Goal: Task Accomplishment & Management: Complete application form

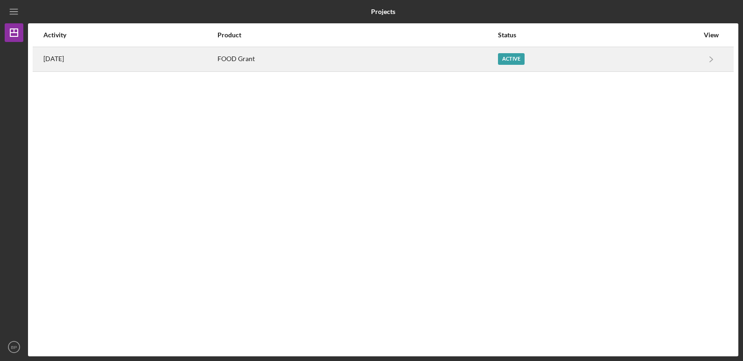
click at [186, 58] on div "[DATE]" at bounding box center [129, 59] width 173 height 23
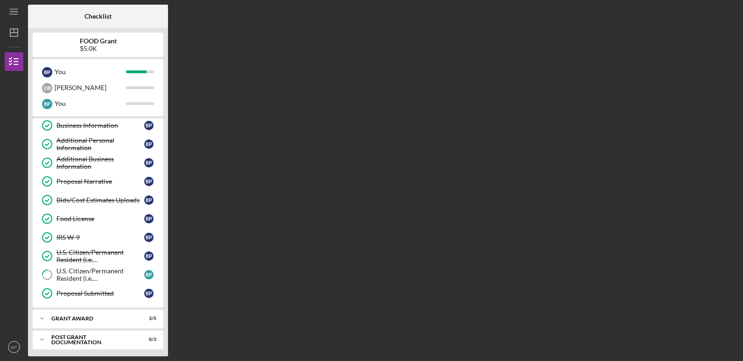
scroll to position [61, 0]
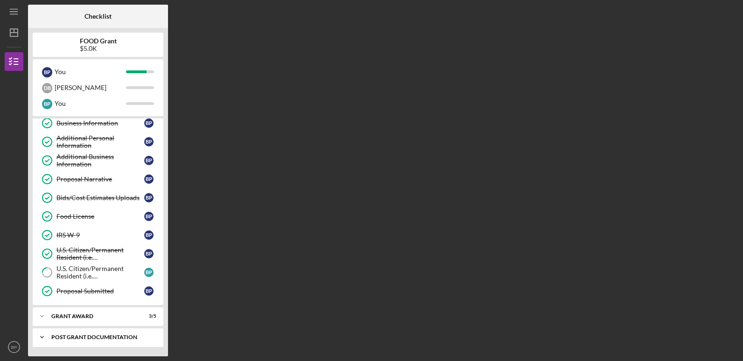
click at [151, 337] on div "Post Grant Documentation" at bounding box center [101, 338] width 100 height 6
click at [128, 333] on div "Icon/Expander Post Grant Documentation 0 / 3" at bounding box center [98, 337] width 131 height 19
click at [59, 337] on div "Post Grant Documentation" at bounding box center [101, 338] width 100 height 6
click at [41, 335] on icon "Icon/Expander" at bounding box center [42, 337] width 19 height 19
click at [39, 336] on icon "Icon/Expander" at bounding box center [42, 337] width 19 height 19
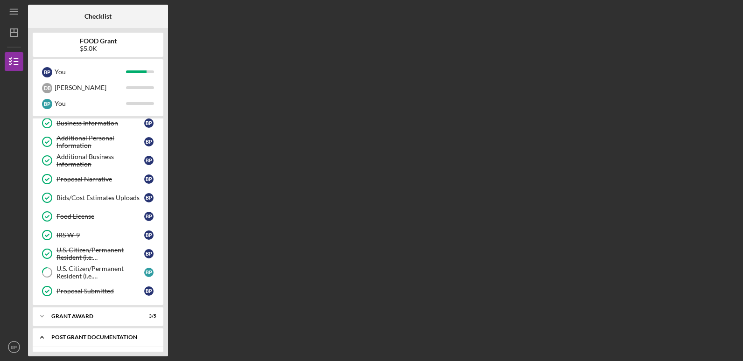
scroll to position [122, 0]
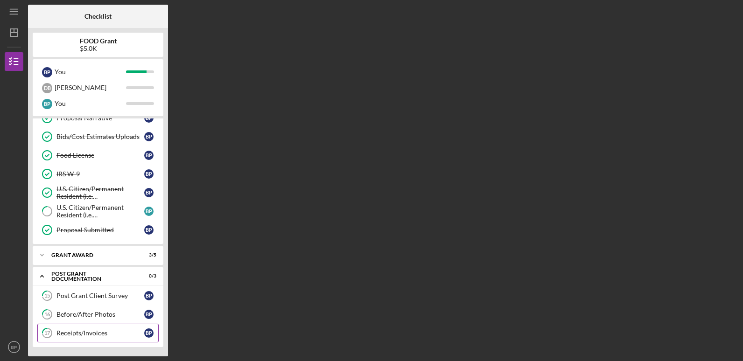
click at [113, 333] on div "Receipts/Invoices" at bounding box center [101, 333] width 88 height 7
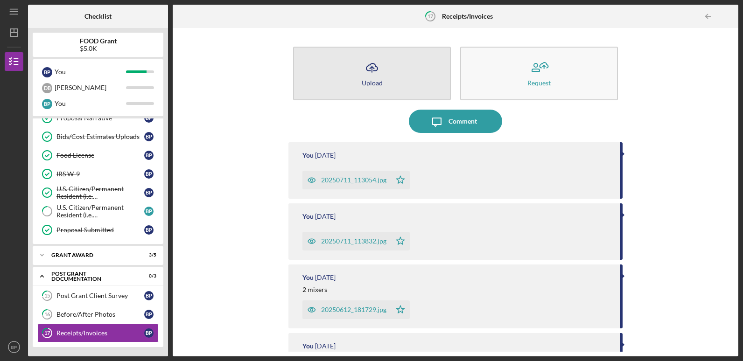
click at [360, 81] on button "Icon/Upload Upload" at bounding box center [372, 74] width 158 height 54
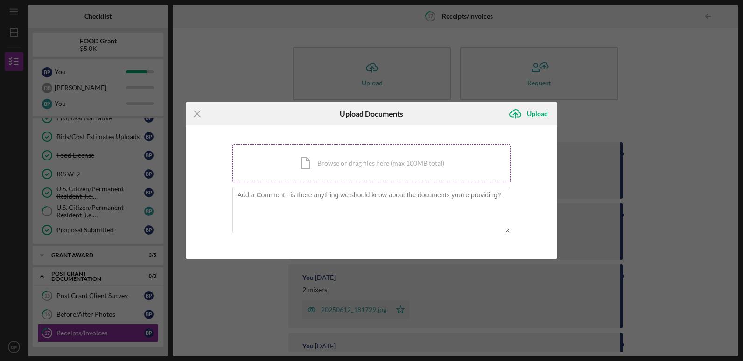
click at [337, 163] on div "Icon/Document Browse or drag files here (max 100MB total) Tap to choose files o…" at bounding box center [372, 163] width 278 height 38
click at [283, 163] on div "Icon/Document Browse or drag files here (max 100MB total) Tap to choose files o…" at bounding box center [372, 163] width 278 height 38
click at [299, 168] on div "Icon/Document Browse or drag files here (max 100MB total) Tap to choose files o…" at bounding box center [372, 163] width 278 height 38
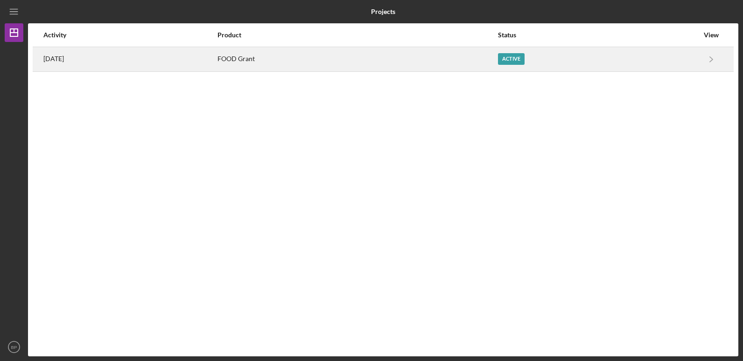
click at [409, 60] on div "FOOD Grant" at bounding box center [357, 59] width 279 height 23
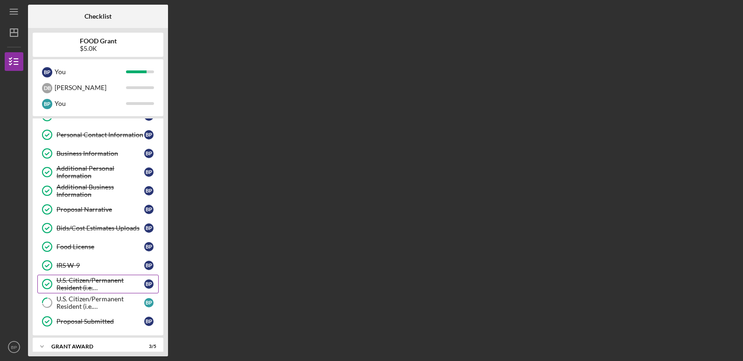
scroll to position [61, 0]
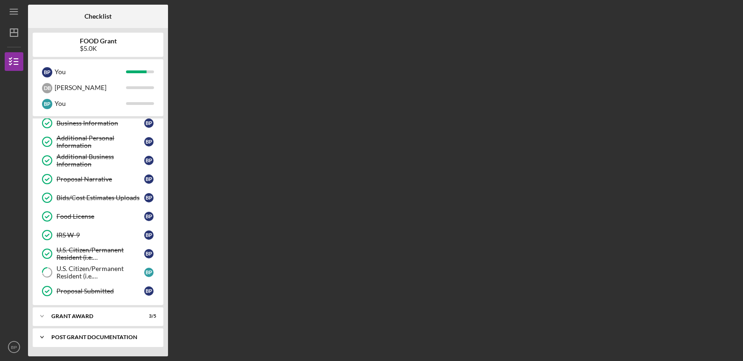
click at [70, 337] on div "Post Grant Documentation" at bounding box center [101, 338] width 100 height 6
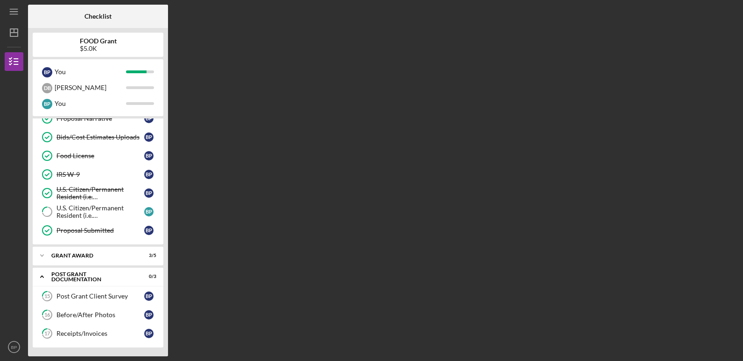
scroll to position [122, 0]
click at [96, 331] on div "Receipts/Invoices" at bounding box center [101, 333] width 88 height 7
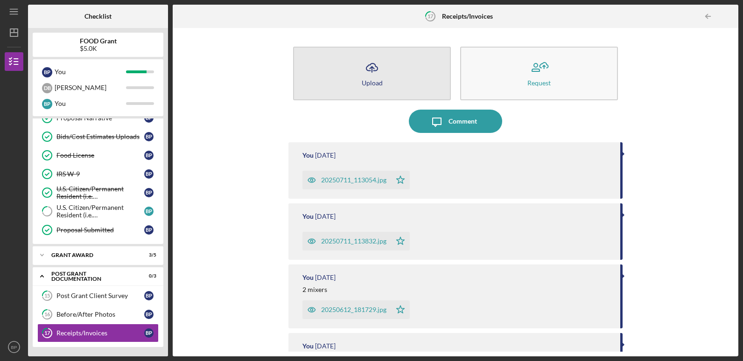
click at [381, 80] on button "Icon/Upload Upload" at bounding box center [372, 74] width 158 height 54
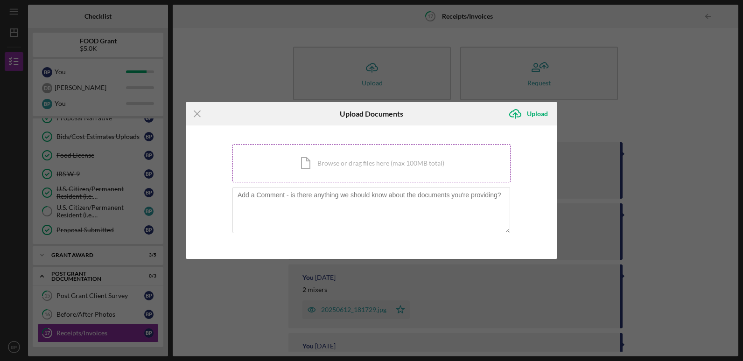
click at [330, 162] on div "Icon/Document Browse or drag files here (max 100MB total) Tap to choose files o…" at bounding box center [372, 163] width 278 height 38
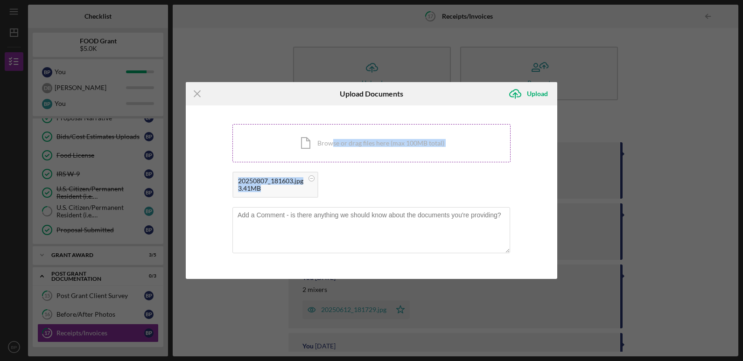
drag, startPoint x: 301, startPoint y: 186, endPoint x: 332, endPoint y: 156, distance: 43.3
click at [332, 156] on div "Icon/Document Browse or drag files here (max 100MB total) Tap to choose files o…" at bounding box center [372, 163] width 278 height 78
drag, startPoint x: 332, startPoint y: 156, endPoint x: 332, endPoint y: 184, distance: 29.0
click at [332, 184] on div "20250807_181603.jpg 3.41MB" at bounding box center [372, 187] width 278 height 31
drag, startPoint x: 331, startPoint y: 186, endPoint x: 347, endPoint y: 154, distance: 35.9
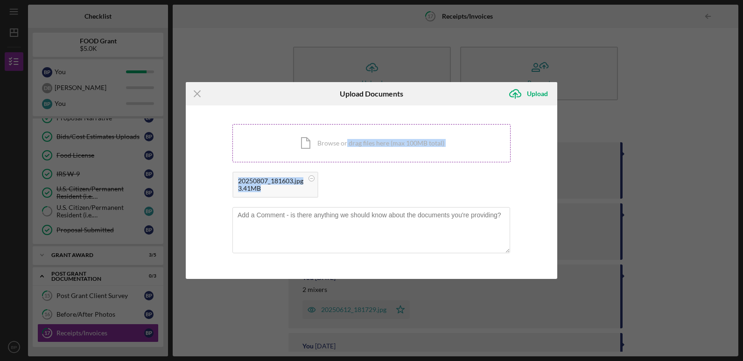
click at [347, 154] on div "Icon/Document Browse or drag files here (max 100MB total) Tap to choose files o…" at bounding box center [372, 163] width 278 height 78
drag, startPoint x: 347, startPoint y: 154, endPoint x: 348, endPoint y: 182, distance: 28.1
click at [348, 182] on div "20250807_181603.jpg 3.41MB" at bounding box center [372, 187] width 278 height 31
click at [535, 91] on div "Upload" at bounding box center [537, 94] width 21 height 19
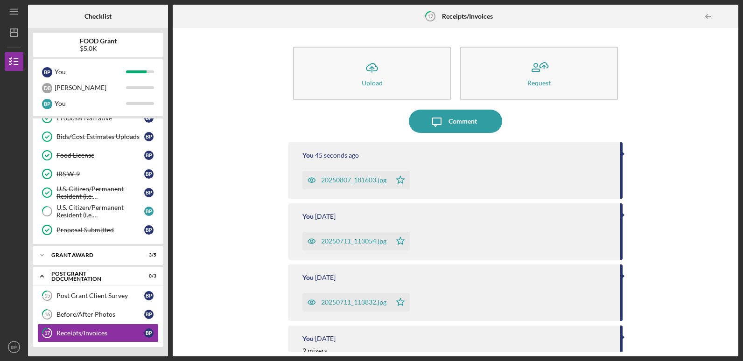
click at [336, 175] on div "20250807_181603.jpg" at bounding box center [347, 180] width 89 height 19
click at [343, 177] on div "20250807_181603.jpg" at bounding box center [353, 180] width 65 height 7
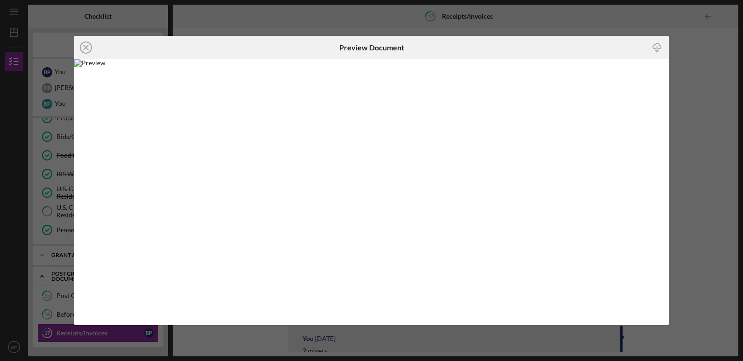
click at [330, 272] on img at bounding box center [371, 192] width 595 height 266
drag, startPoint x: 160, startPoint y: 170, endPoint x: 140, endPoint y: 200, distance: 36.3
click at [140, 200] on img at bounding box center [371, 192] width 595 height 266
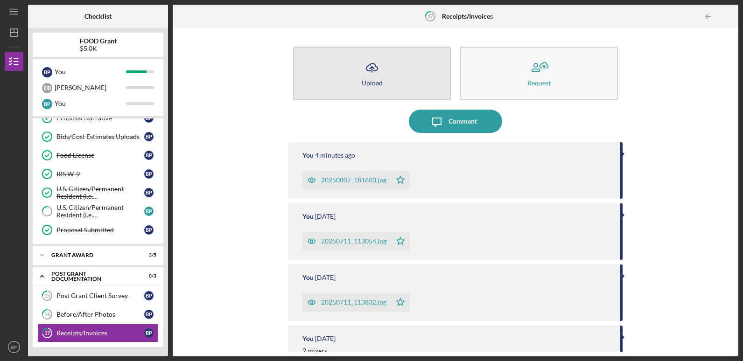
click at [356, 78] on button "Icon/Upload Upload" at bounding box center [372, 74] width 158 height 54
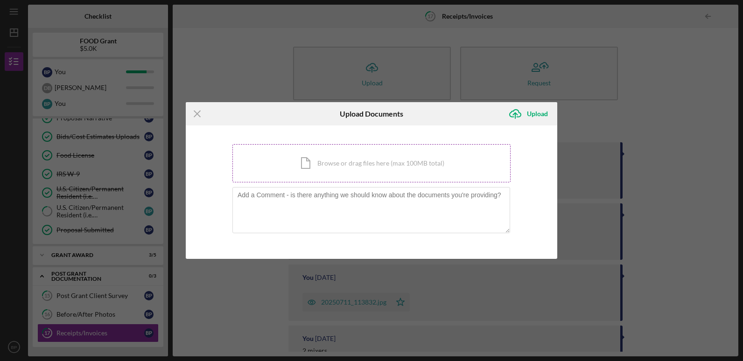
click at [293, 163] on div "Icon/Document Browse or drag files here (max 100MB total) Tap to choose files o…" at bounding box center [372, 163] width 278 height 38
click at [284, 163] on div "Icon/Document Browse or drag files here (max 100MB total) Tap to choose files o…" at bounding box center [372, 163] width 278 height 38
click at [288, 164] on div "Icon/Document Browse or drag files here (max 100MB total) Tap to choose files o…" at bounding box center [372, 163] width 278 height 38
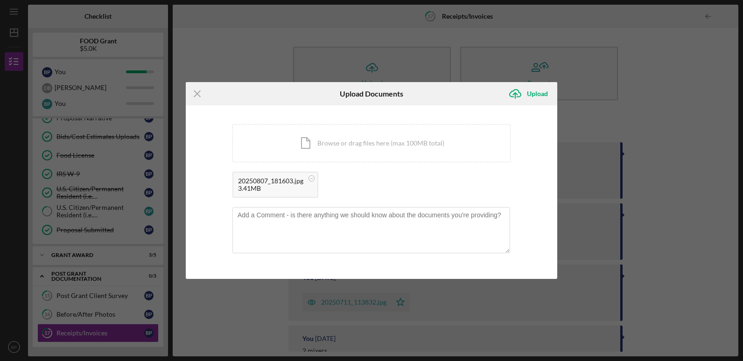
drag, startPoint x: 260, startPoint y: 185, endPoint x: 641, endPoint y: 112, distance: 387.7
click at [641, 112] on div "Icon/Menu Close Upload Documents Icon/Upload Upload You're uploading documents …" at bounding box center [371, 180] width 743 height 361
click at [312, 177] on circle at bounding box center [312, 179] width 6 height 6
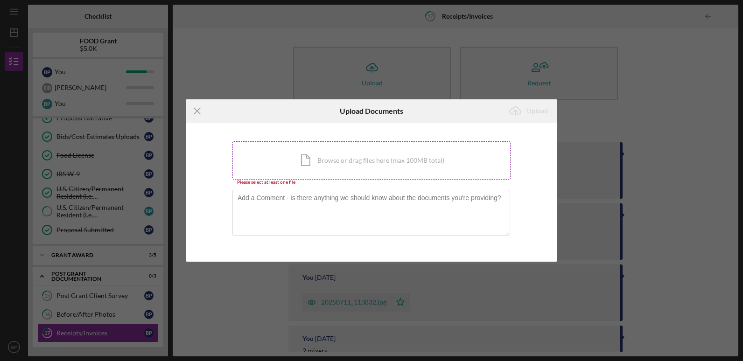
click at [277, 161] on div "Icon/Document Browse or drag files here (max 100MB total) Tap to choose files o…" at bounding box center [372, 161] width 278 height 38
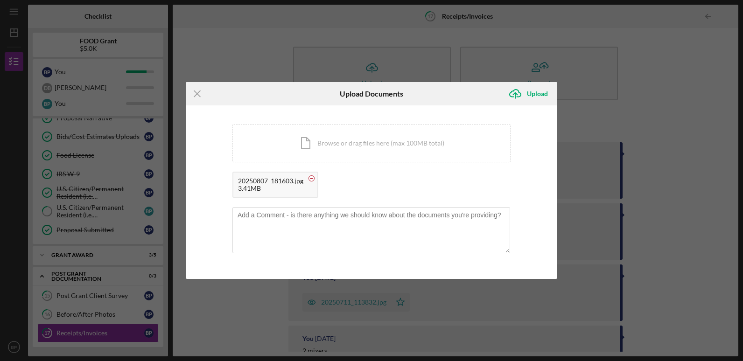
click at [311, 177] on circle at bounding box center [312, 179] width 6 height 6
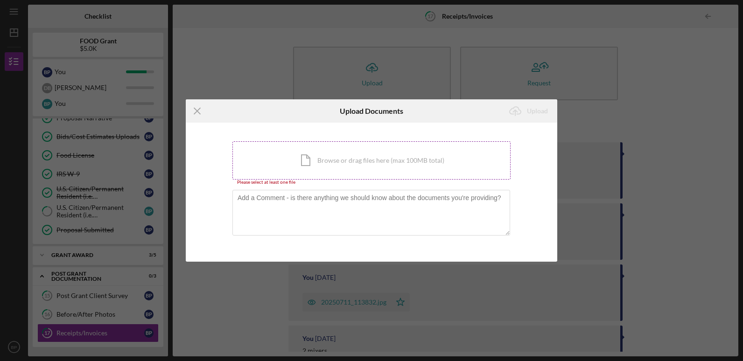
click at [459, 164] on div "Icon/Document Browse or drag files here (max 100MB total) Tap to choose files o…" at bounding box center [372, 161] width 278 height 38
click at [275, 160] on div "Icon/Document Browse or drag files here (max 100MB total) Tap to choose files o…" at bounding box center [372, 161] width 278 height 38
click at [196, 108] on icon "Icon/Menu Close" at bounding box center [197, 110] width 23 height 23
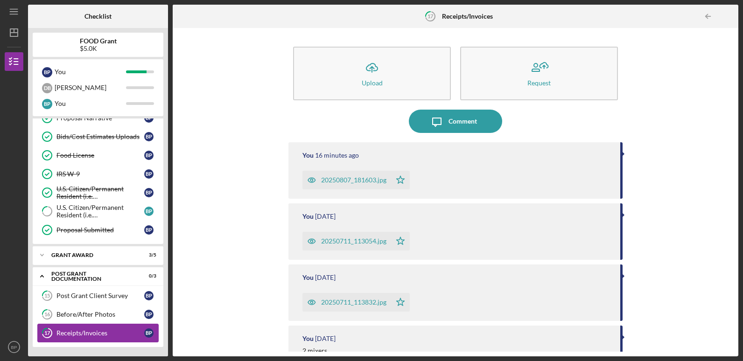
click at [74, 333] on div "Receipts/Invoices" at bounding box center [101, 333] width 88 height 7
